Goal: Use online tool/utility: Utilize a website feature to perform a specific function

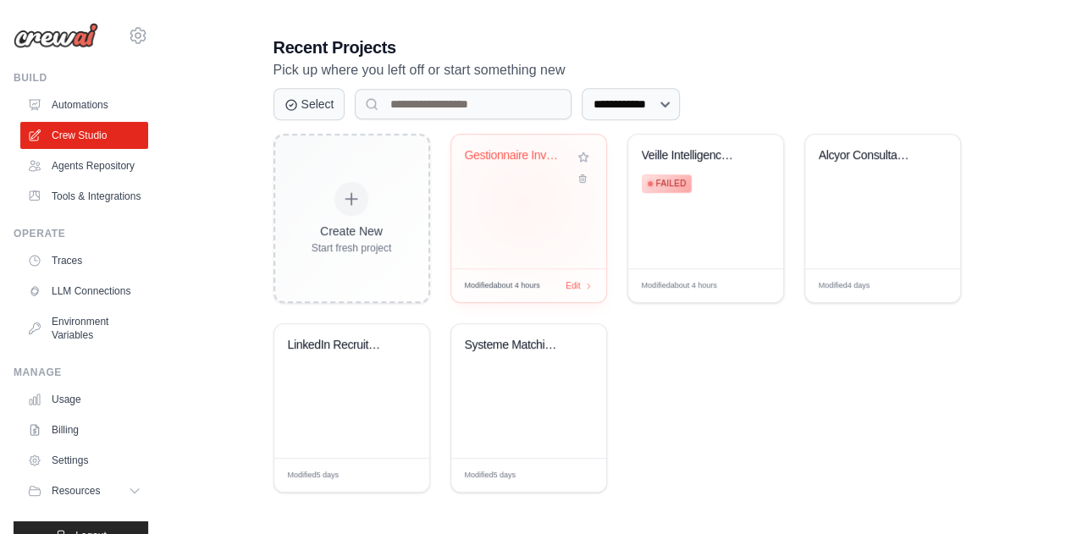
click at [523, 200] on div "Gestionnaire Investment Crypto Upho..." at bounding box center [528, 202] width 155 height 134
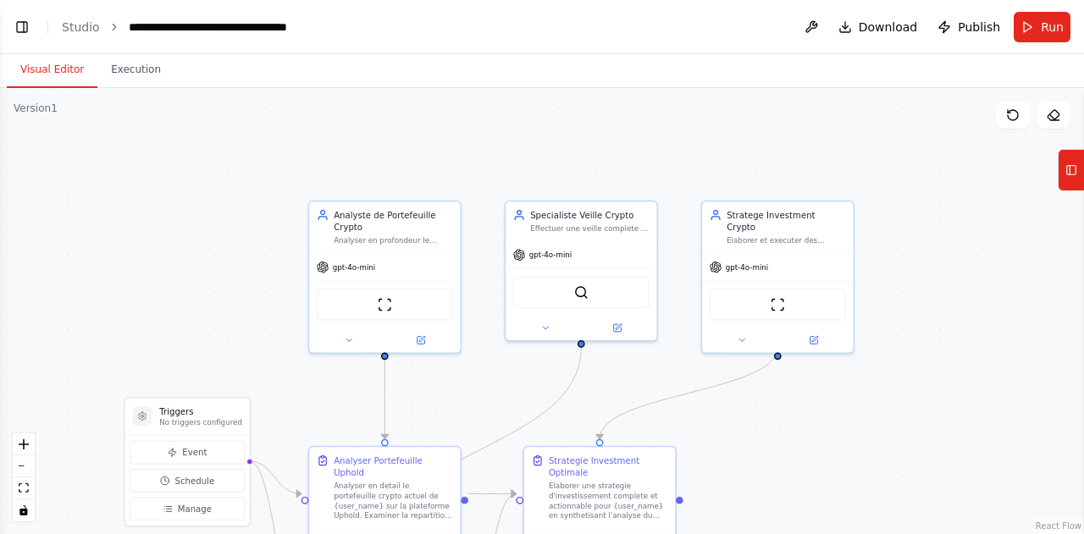
scroll to position [1505, 0]
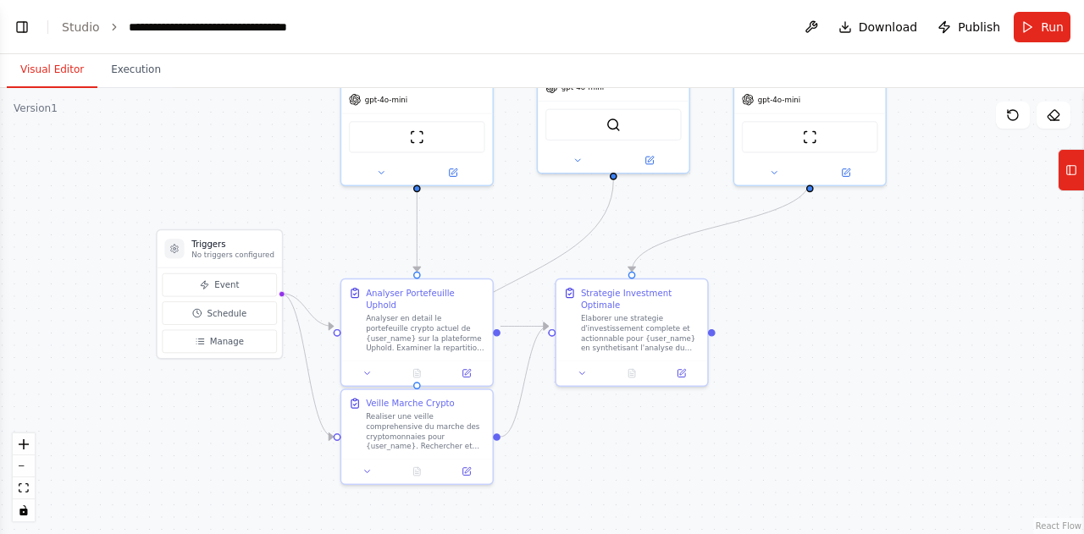
drag, startPoint x: 833, startPoint y: 443, endPoint x: 865, endPoint y: 275, distance: 170.7
click at [865, 275] on div ".deletable-edge-delete-btn { width: 20px; height: 20px; border: 0px solid #ffff…" at bounding box center [542, 311] width 1084 height 446
click at [1045, 26] on span "Run" at bounding box center [1051, 27] width 23 height 17
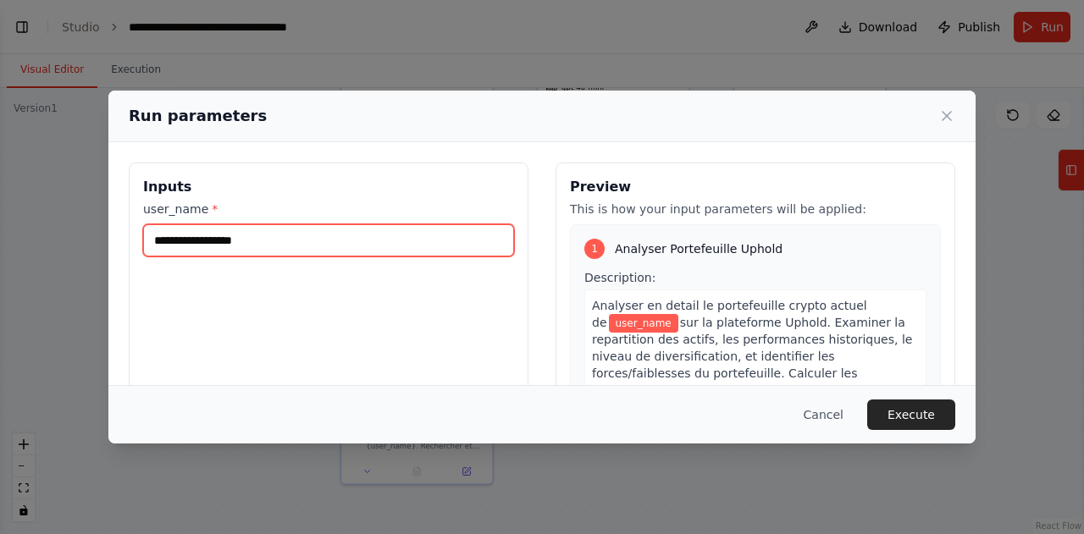
click at [399, 230] on input "user_name *" at bounding box center [328, 240] width 371 height 32
paste input "**********"
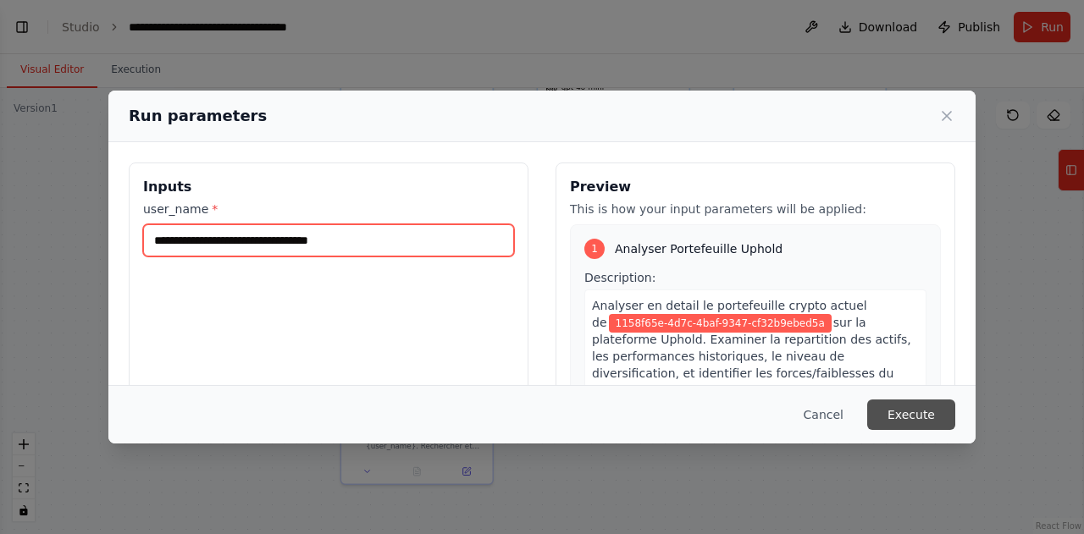
type input "**********"
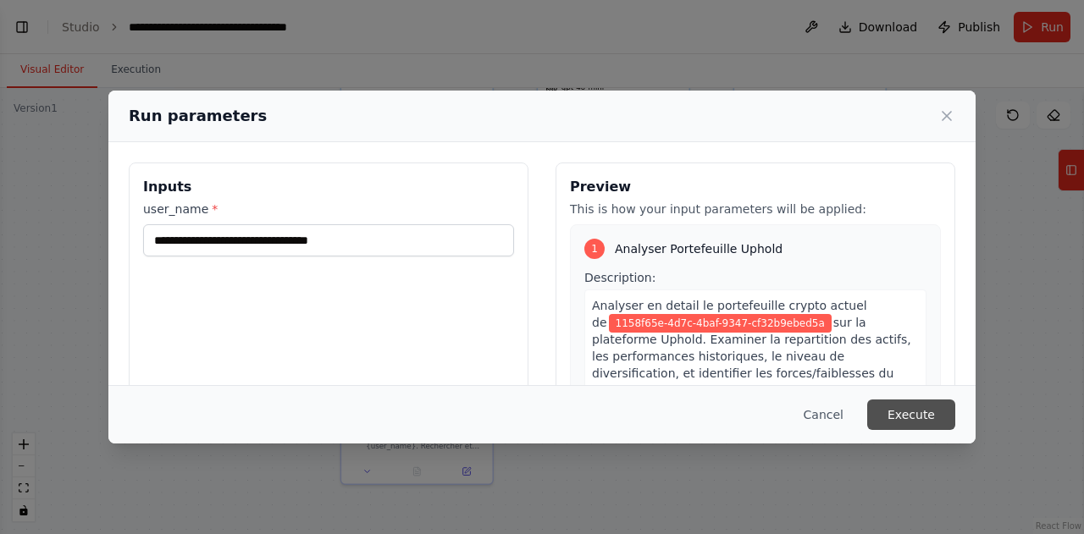
click at [918, 410] on button "Execute" at bounding box center [911, 415] width 88 height 30
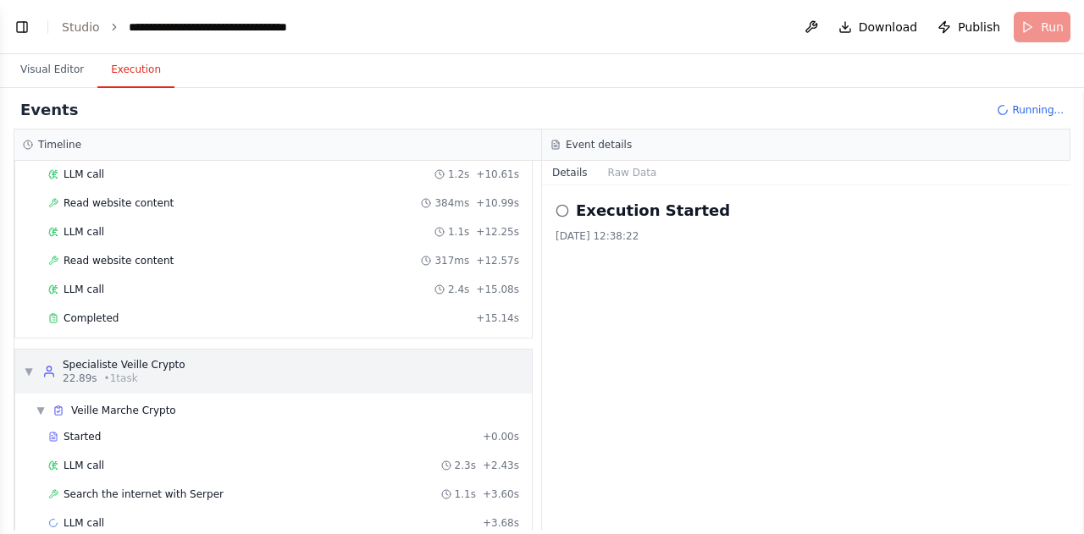
scroll to position [304, 0]
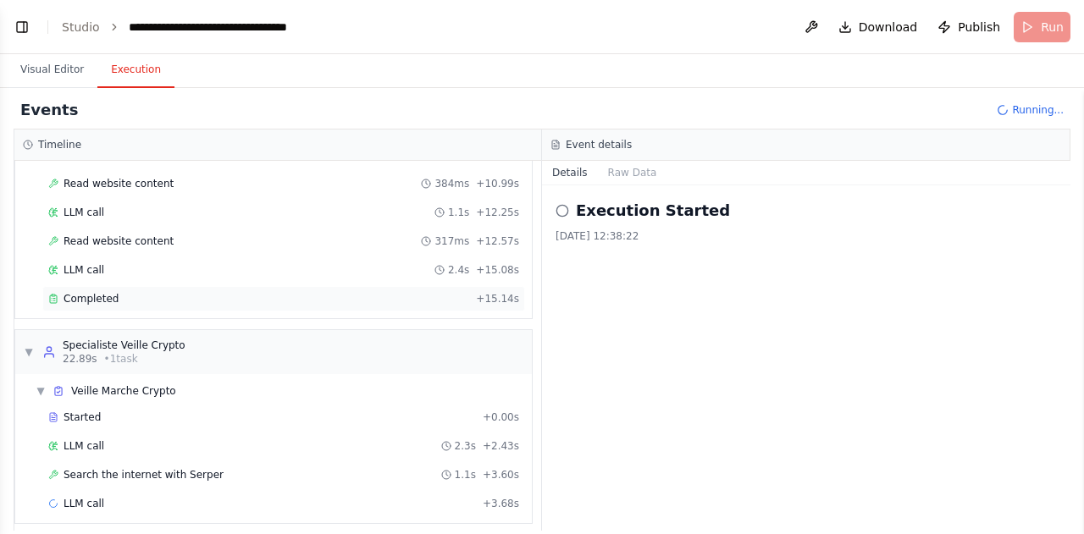
click at [284, 292] on div "Completed" at bounding box center [258, 299] width 421 height 14
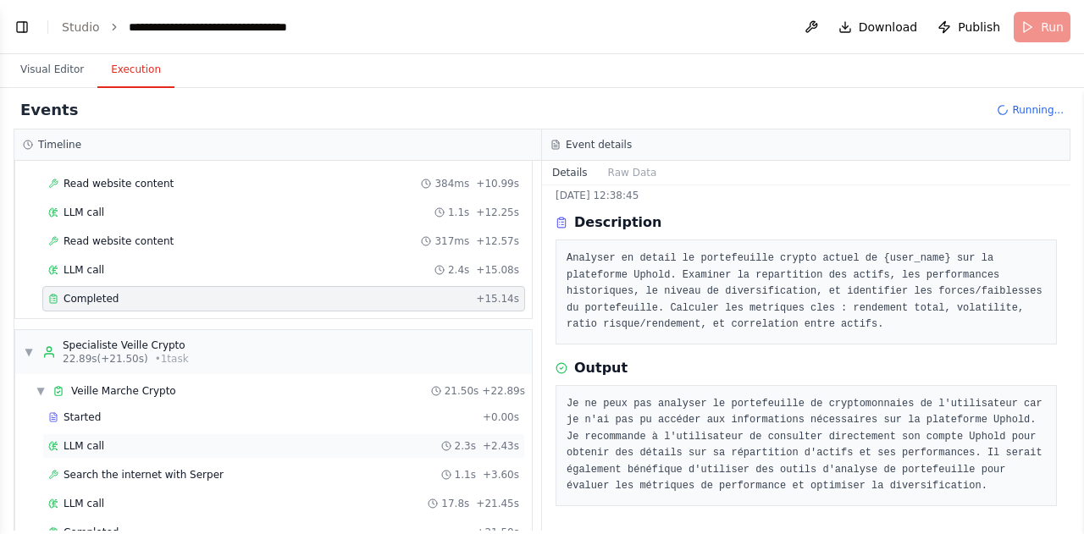
scroll to position [506, 0]
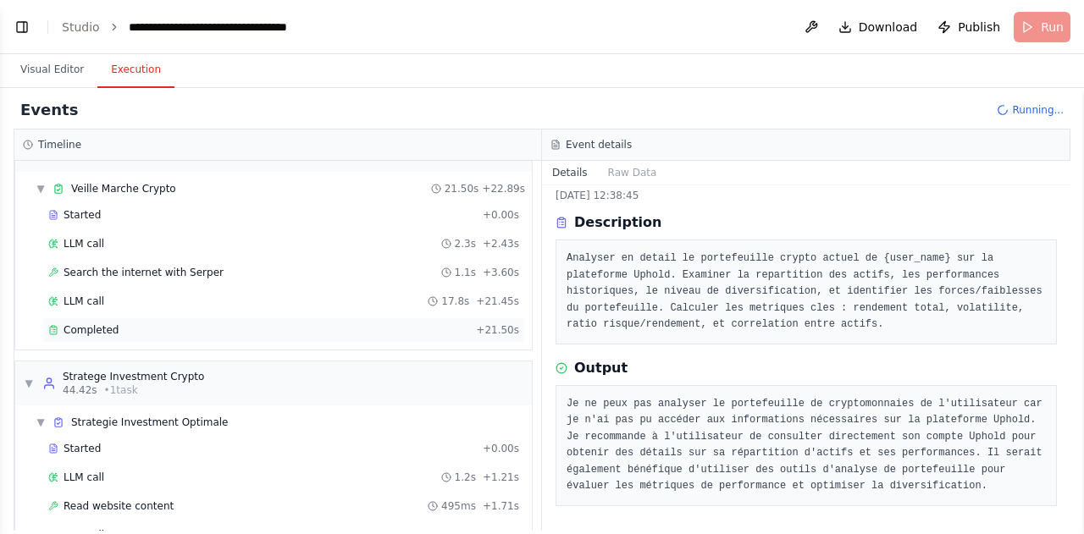
click at [256, 323] on div "Completed" at bounding box center [258, 330] width 421 height 14
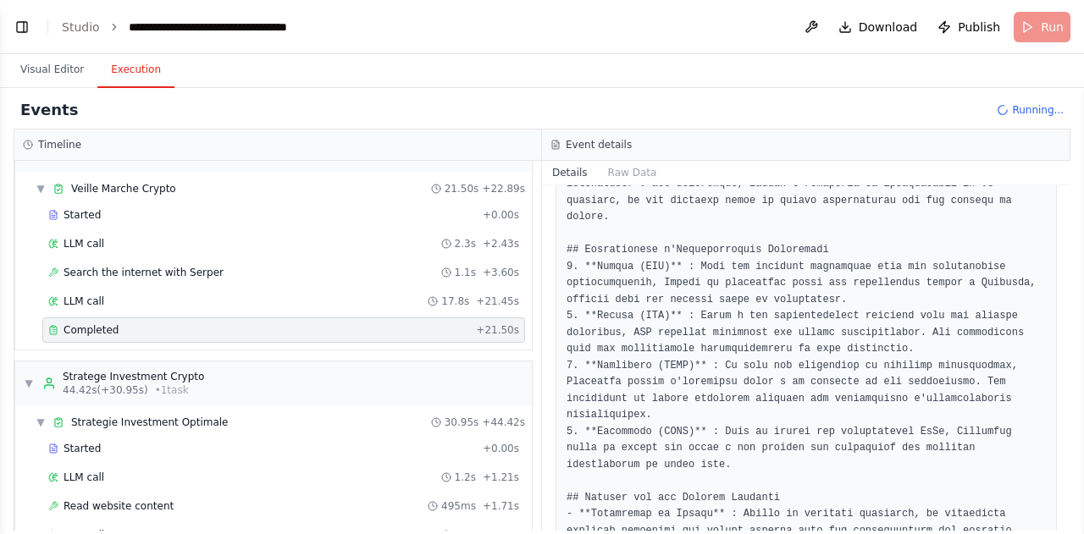
scroll to position [1641, 0]
click at [670, 334] on pre at bounding box center [805, 324] width 479 height 1089
copy pre "AVAX"
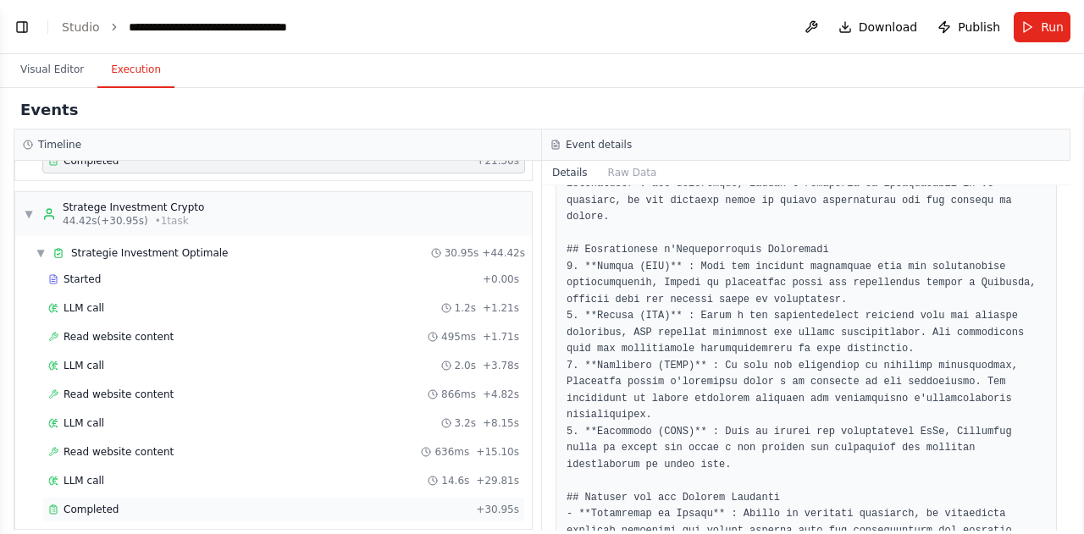
click at [339, 503] on div "Completed" at bounding box center [258, 510] width 421 height 14
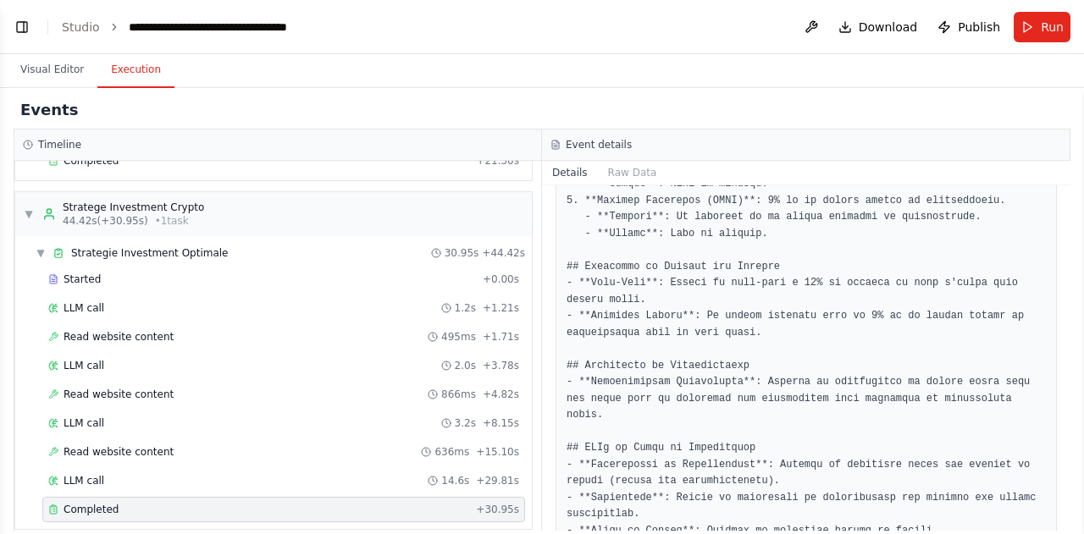
click at [769, 342] on pre at bounding box center [805, 292] width 479 height 1056
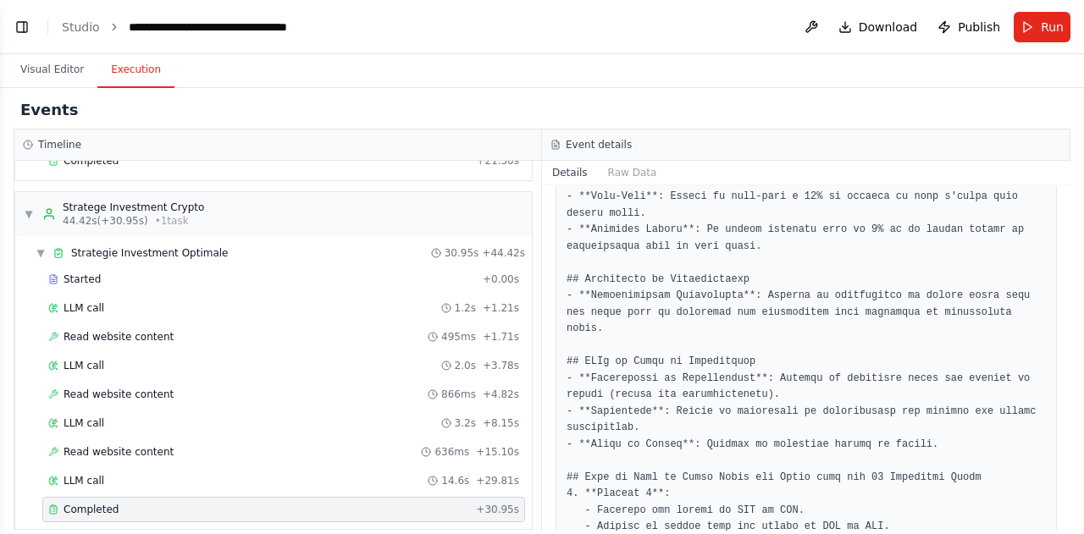
scroll to position [981, 0]
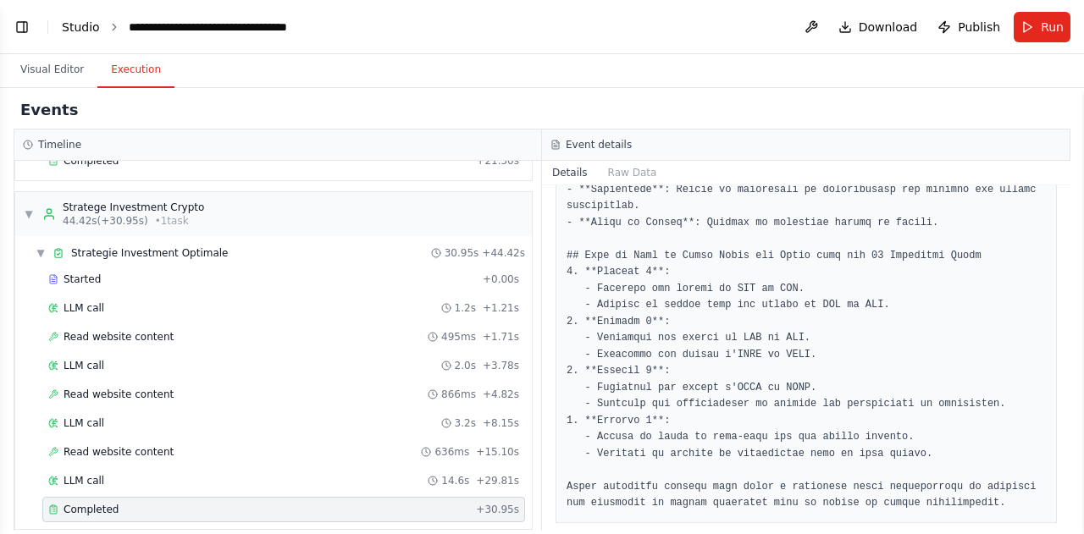
click at [76, 22] on link "Studio" at bounding box center [81, 27] width 38 height 14
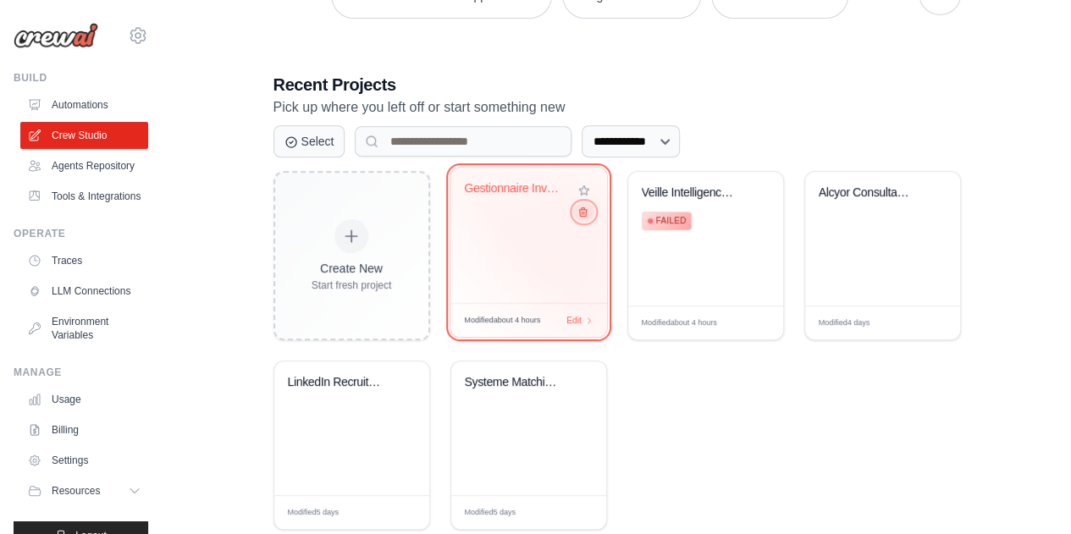
click at [585, 215] on icon at bounding box center [581, 212] width 11 height 11
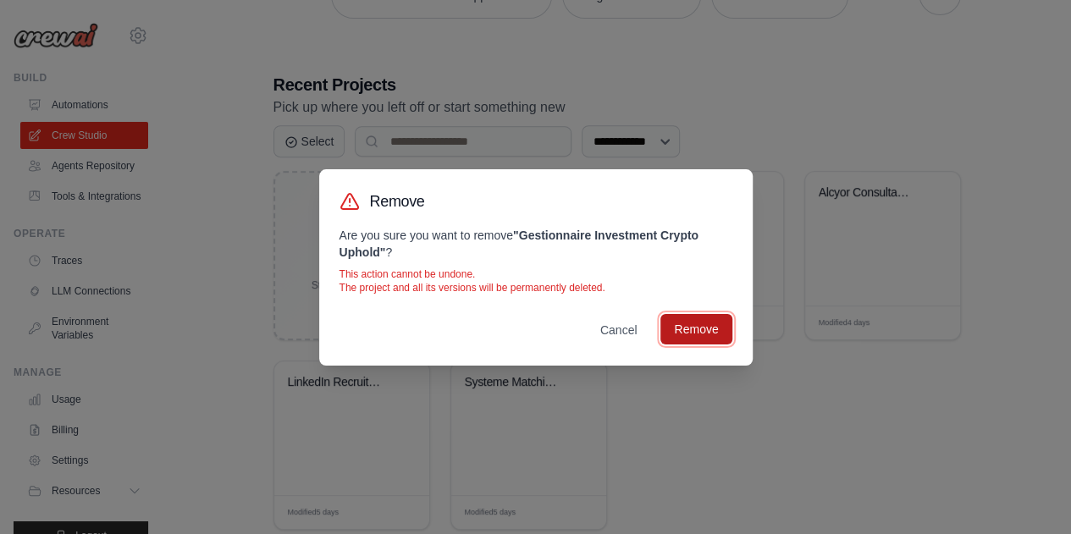
click at [694, 327] on button "Remove" at bounding box center [695, 329] width 71 height 30
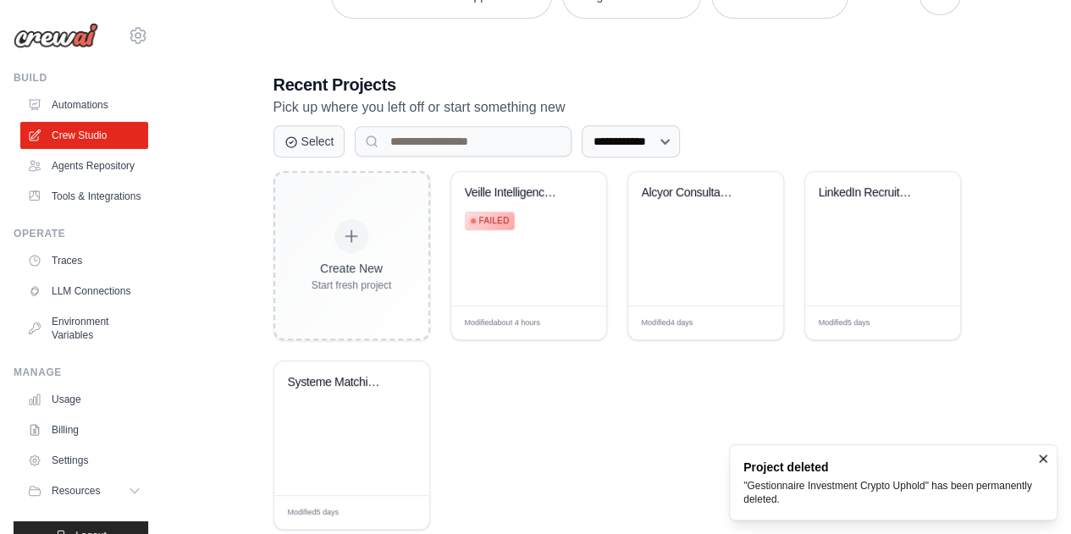
click at [542, 411] on div "Create New Start fresh project Veille Intelligence Entreprise Failed Modified a…" at bounding box center [616, 350] width 687 height 359
